Goal: Task Accomplishment & Management: Manage account settings

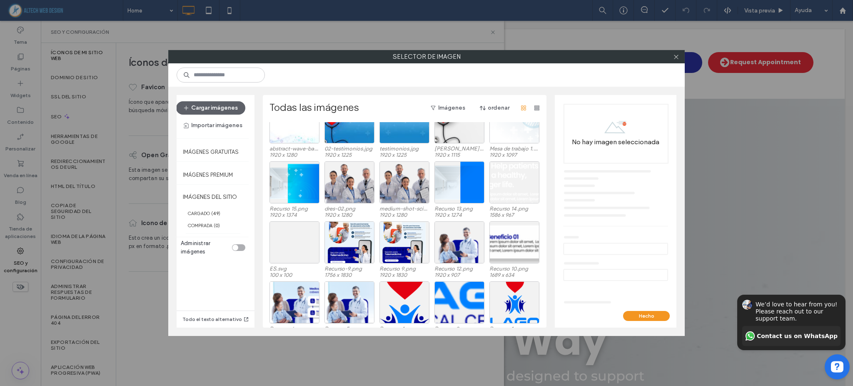
scroll to position [411, 0]
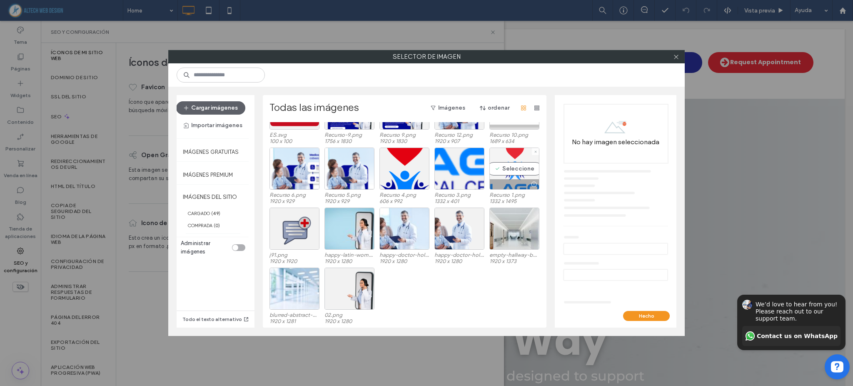
click at [500, 180] on div at bounding box center [514, 184] width 49 height 10
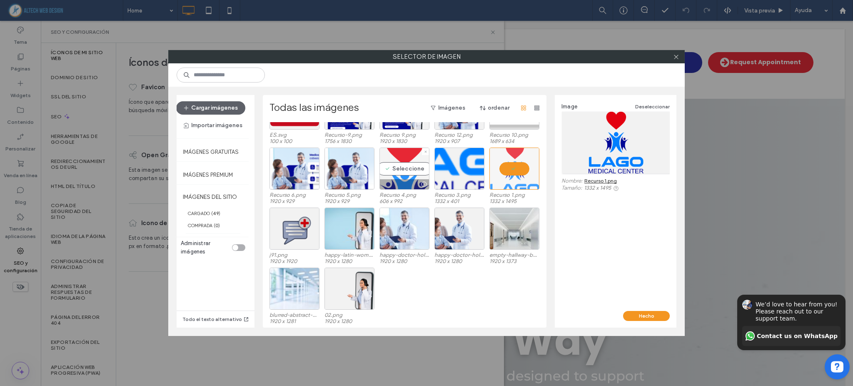
click at [419, 181] on div at bounding box center [424, 184] width 10 height 7
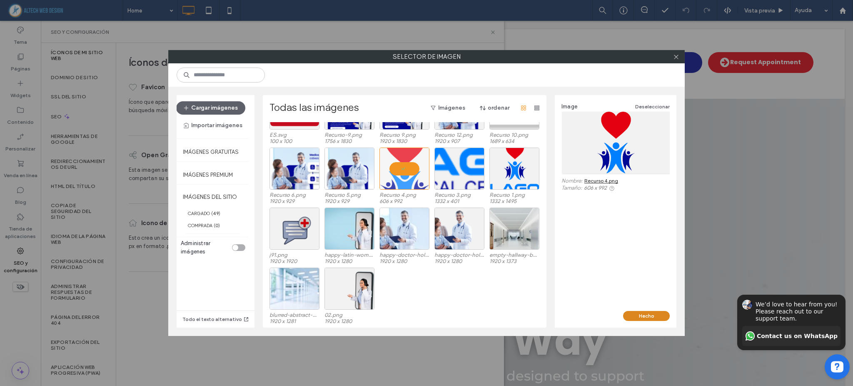
drag, startPoint x: 631, startPoint y: 318, endPoint x: 539, endPoint y: 292, distance: 95.3
click at [631, 318] on button "Hecho" at bounding box center [646, 316] width 47 height 10
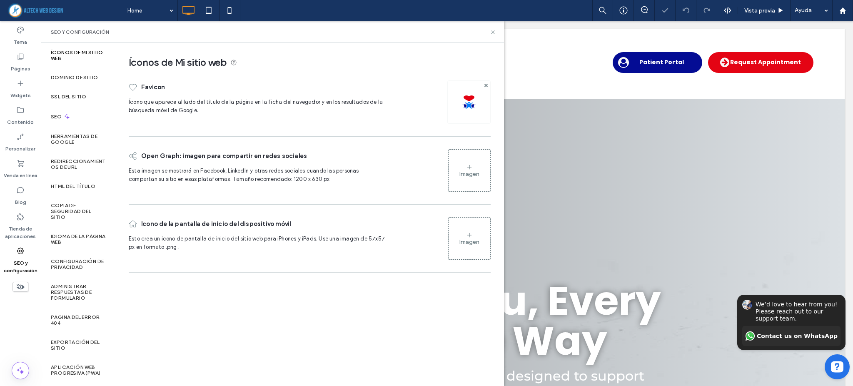
click at [473, 172] on div "Imagen" at bounding box center [469, 173] width 20 height 7
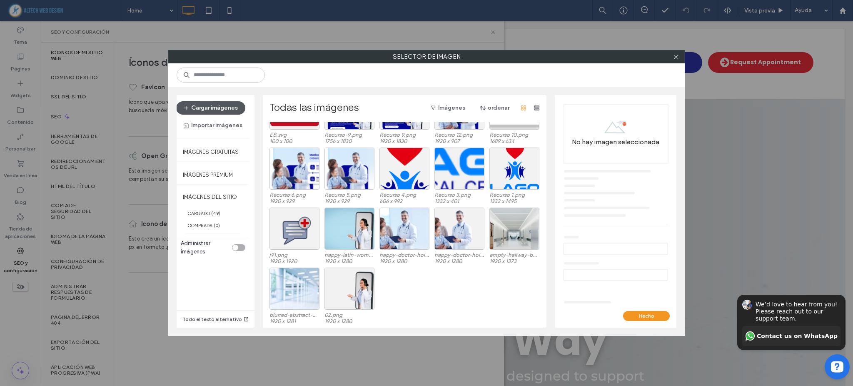
click at [222, 107] on button "Cargar imágenes" at bounding box center [210, 107] width 69 height 13
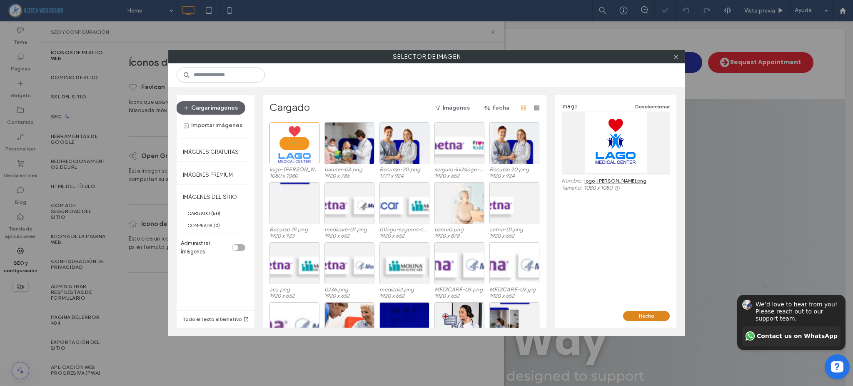
click at [658, 314] on button "Hecho" at bounding box center [646, 316] width 47 height 10
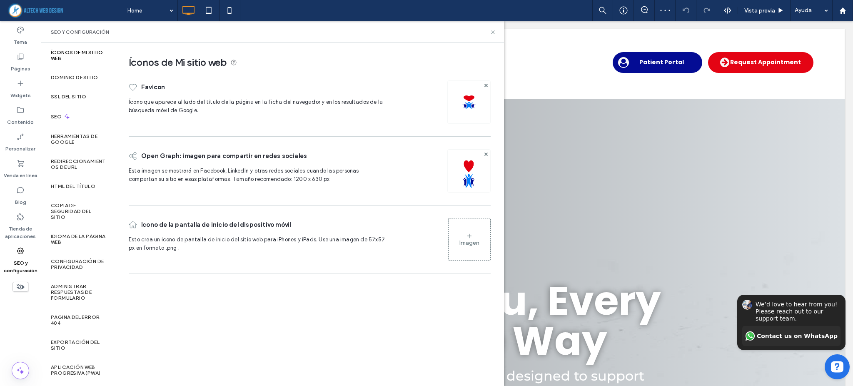
click at [475, 238] on div "Imagen" at bounding box center [470, 239] width 42 height 40
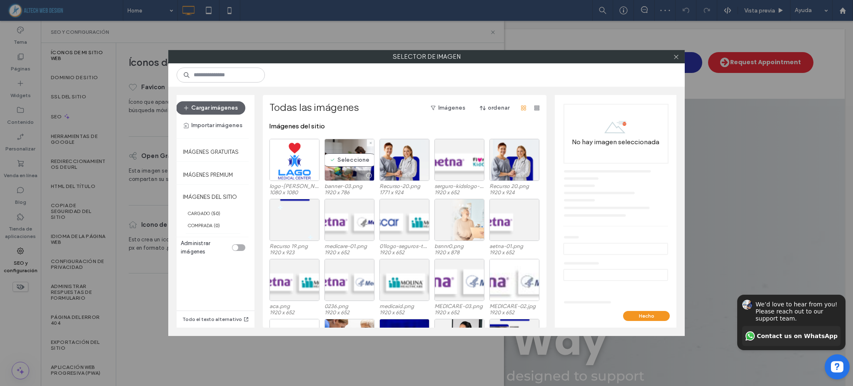
click at [301, 166] on div at bounding box center [294, 160] width 50 height 42
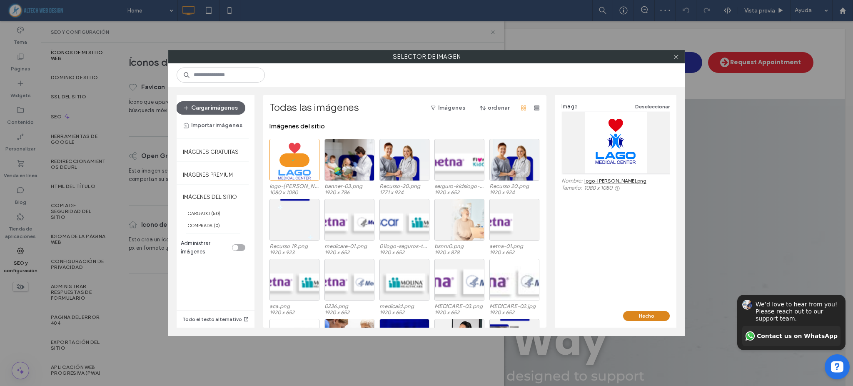
click at [655, 313] on button "Hecho" at bounding box center [646, 316] width 47 height 10
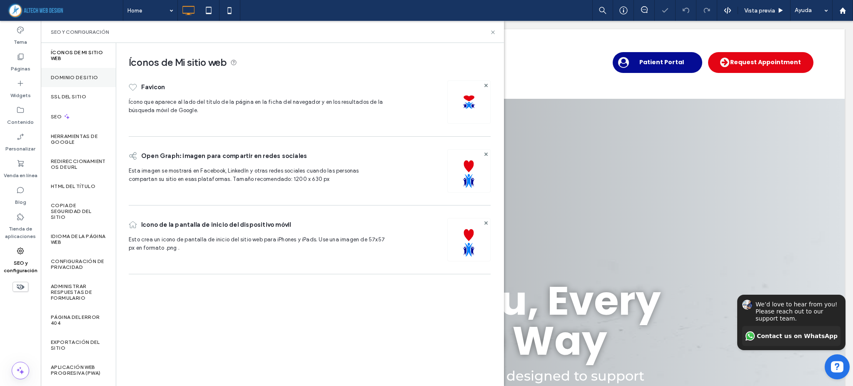
click at [83, 75] on label "Dominio de sitio" at bounding box center [74, 78] width 47 height 6
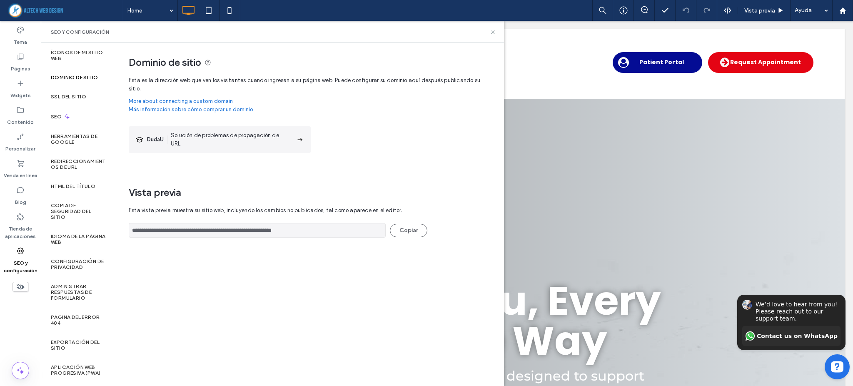
click at [354, 265] on div "**********" at bounding box center [309, 214] width 387 height 342
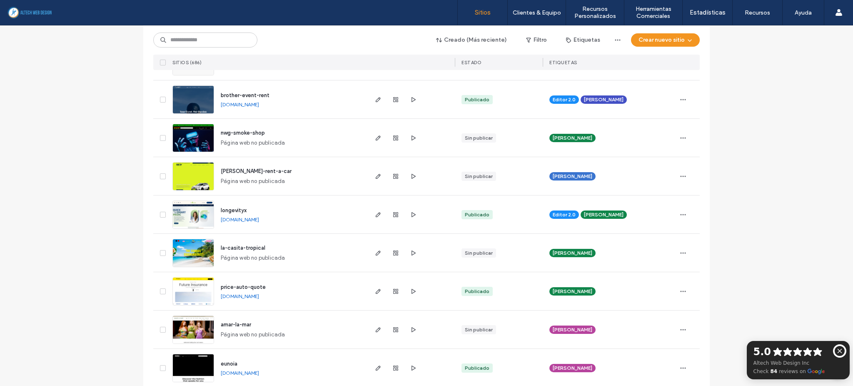
scroll to position [1055, 0]
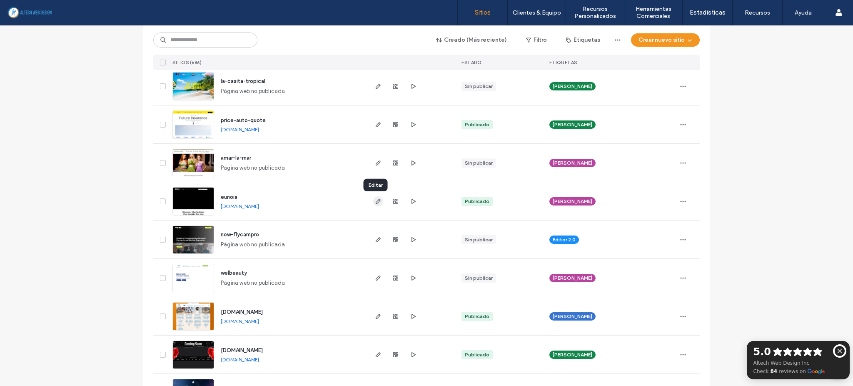
click at [373, 199] on span "button" at bounding box center [378, 201] width 10 height 10
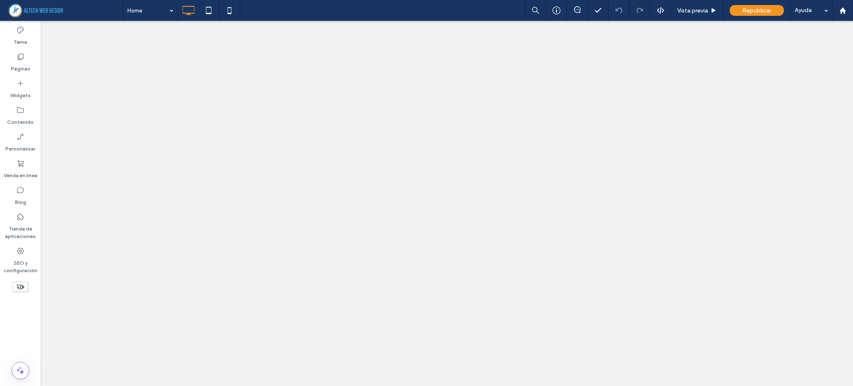
click at [20, 247] on use at bounding box center [20, 250] width 7 height 7
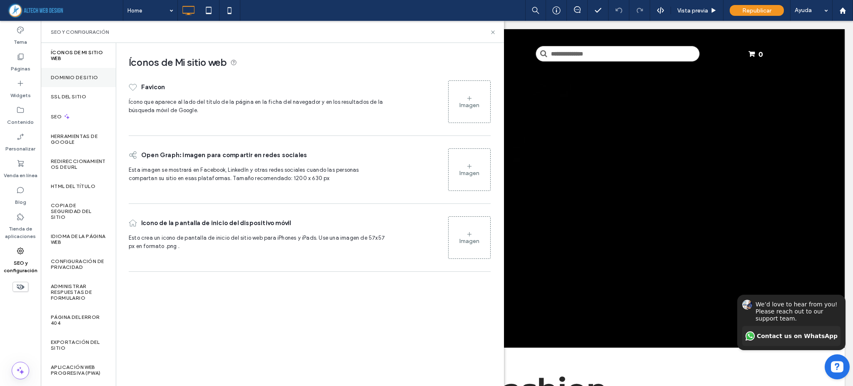
click at [77, 80] on div "Dominio de sitio" at bounding box center [78, 77] width 75 height 19
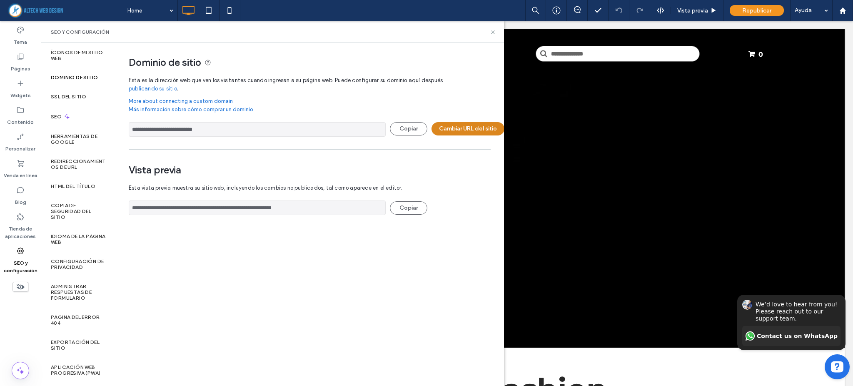
click at [458, 131] on button "Cambiar URL del sitio" at bounding box center [467, 128] width 73 height 13
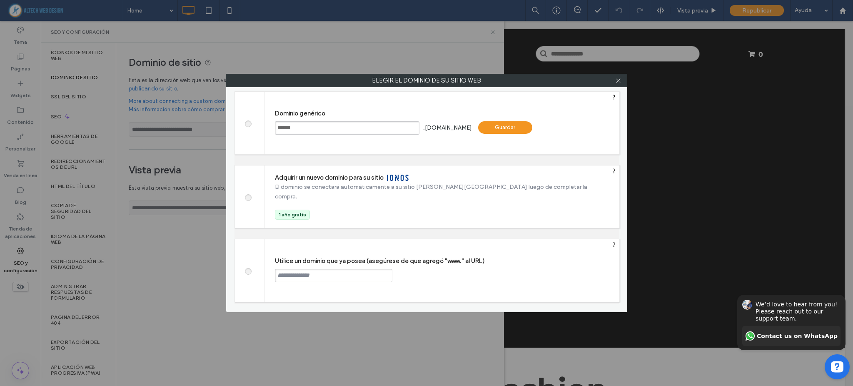
click at [308, 274] on input "text" at bounding box center [333, 275] width 117 height 13
click at [420, 271] on div "Continuar" at bounding box center [424, 275] width 54 height 12
click at [321, 276] on input "******" at bounding box center [333, 275] width 117 height 13
type input "**********"
click at [420, 272] on div "Continuar" at bounding box center [424, 275] width 54 height 12
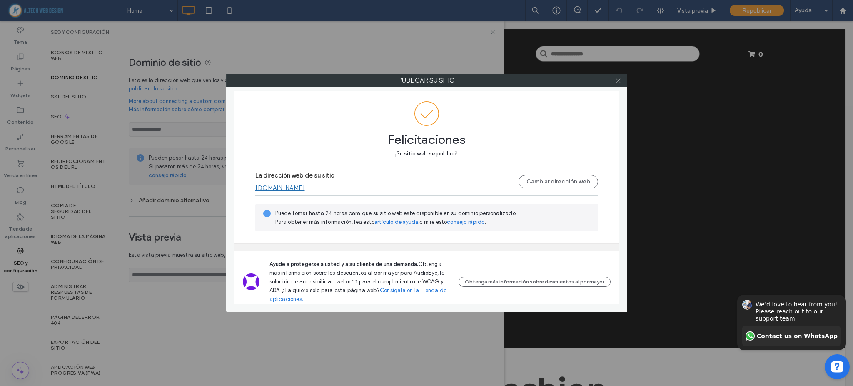
click at [617, 80] on icon at bounding box center [618, 80] width 6 height 6
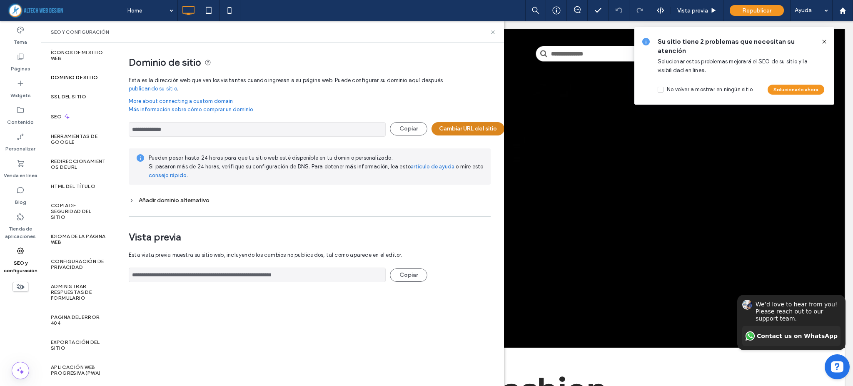
click at [476, 133] on button "Cambiar URL del sitio" at bounding box center [467, 128] width 73 height 13
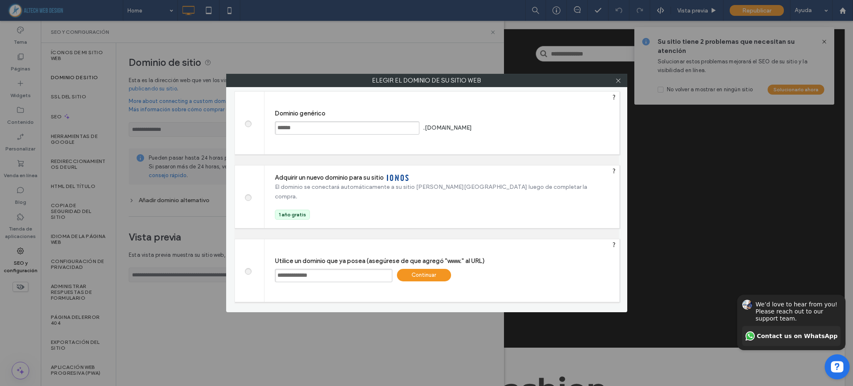
click at [255, 126] on div at bounding box center [250, 123] width 30 height 62
click at [248, 124] on span at bounding box center [248, 123] width 0 height 6
click at [512, 129] on div "Guardar" at bounding box center [505, 127] width 54 height 12
type input "**********"
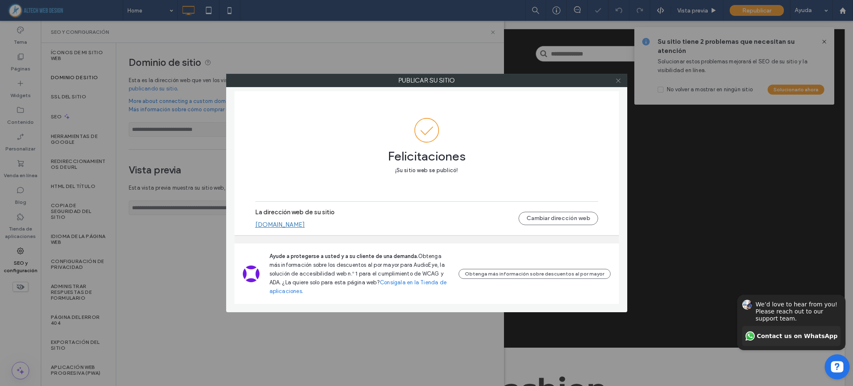
click at [615, 78] on icon at bounding box center [618, 80] width 6 height 6
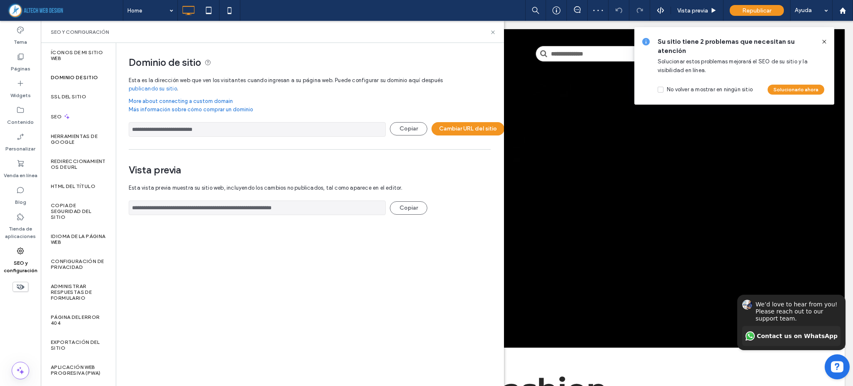
click at [824, 40] on icon at bounding box center [824, 41] width 7 height 7
